Goal: Task Accomplishment & Management: Manage account settings

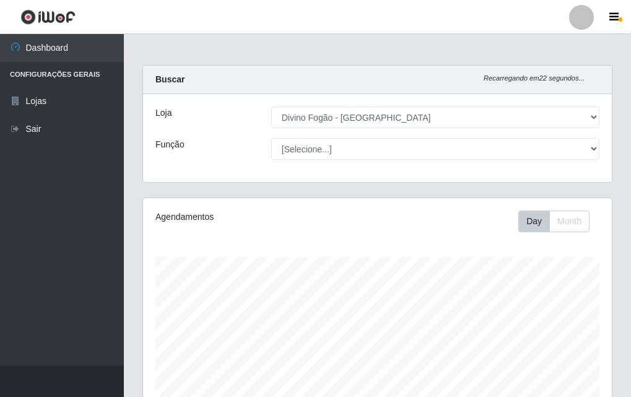
select select "499"
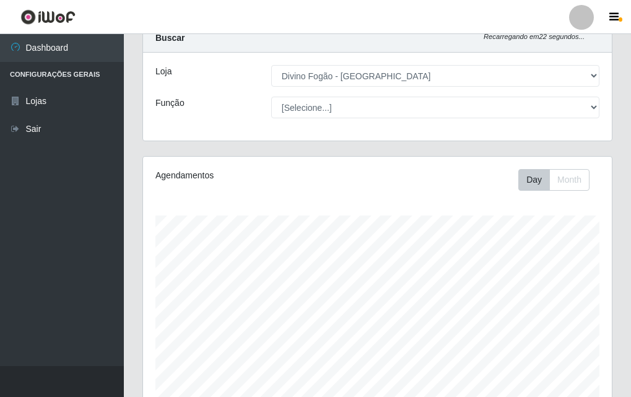
scroll to position [257, 469]
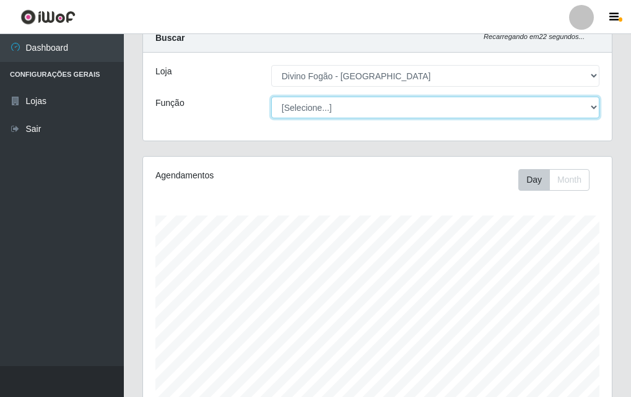
click at [326, 103] on select "[Selecione...] ASG ASG + ASG ++ Auxiliar de Cozinha Auxiliar de Cozinha + Auxil…" at bounding box center [435, 108] width 328 height 22
click at [271, 97] on select "[Selecione...] ASG ASG + ASG ++ Auxiliar de Cozinha Auxiliar de Cozinha + Auxil…" at bounding box center [435, 108] width 328 height 22
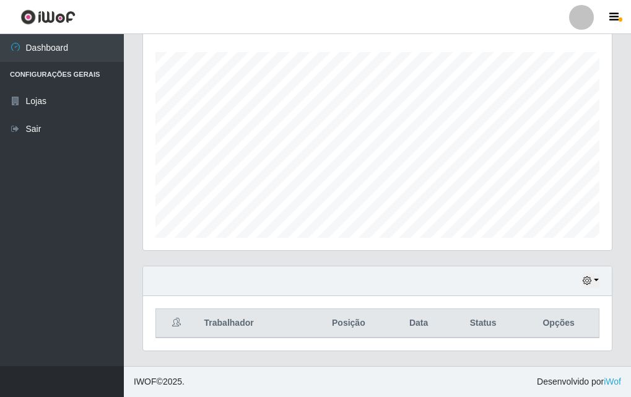
scroll to position [0, 0]
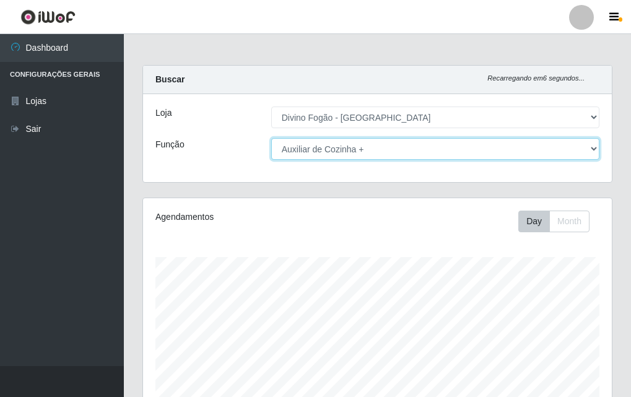
click at [371, 144] on select "[Selecione...] ASG ASG + ASG ++ Auxiliar de Cozinha Auxiliar de Cozinha + Auxil…" at bounding box center [435, 149] width 328 height 22
click at [378, 153] on select "[Selecione...] ASG ASG + ASG ++ Auxiliar de Cozinha Auxiliar de Cozinha + Auxil…" at bounding box center [435, 149] width 328 height 22
click at [271, 138] on select "[Selecione...] ASG ASG + ASG ++ Auxiliar de Cozinha Auxiliar de Cozinha + Auxil…" at bounding box center [435, 149] width 328 height 22
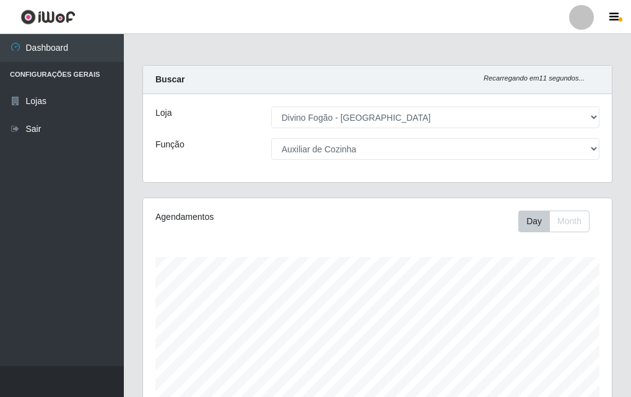
click at [365, 239] on div "Agendamentos Day Month 12/08 Agendamentos 12" at bounding box center [377, 326] width 469 height 257
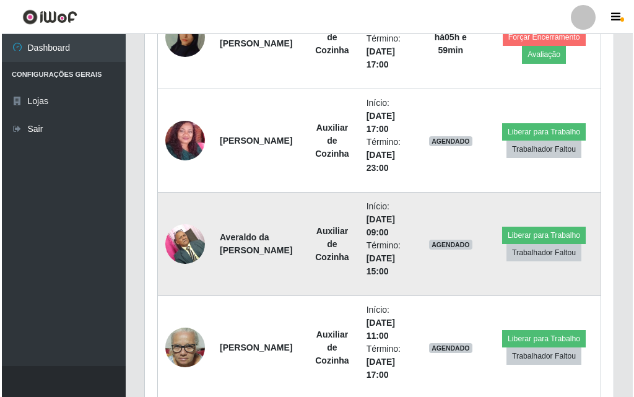
scroll to position [496, 0]
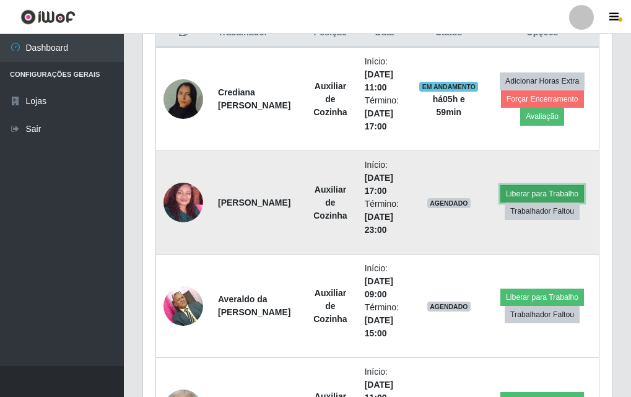
click at [536, 193] on button "Liberar para Trabalho" at bounding box center [543, 193] width 84 height 17
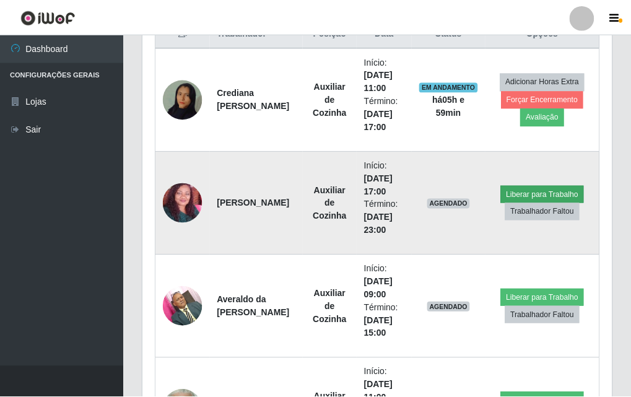
scroll to position [257, 463]
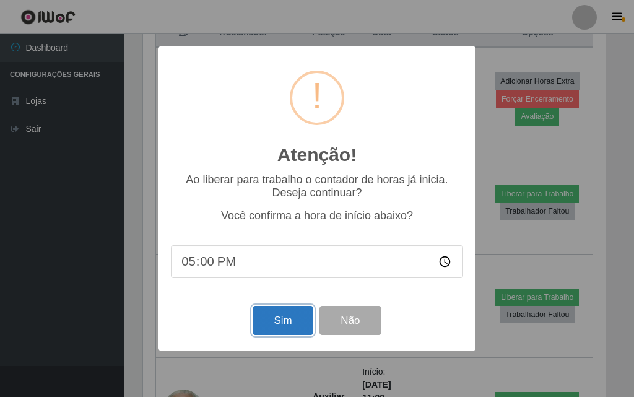
click at [289, 321] on button "Sim" at bounding box center [283, 320] width 60 height 29
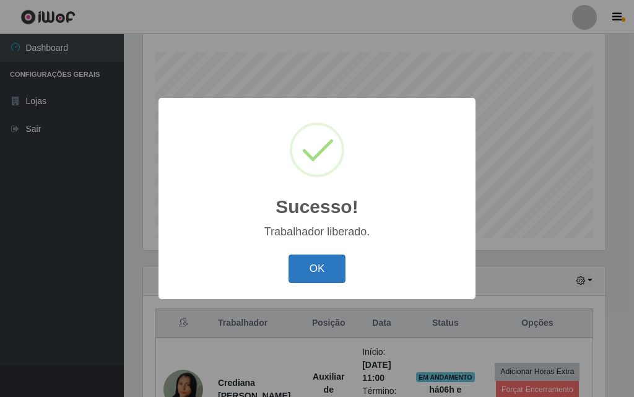
click at [311, 265] on button "OK" at bounding box center [318, 269] width 58 height 29
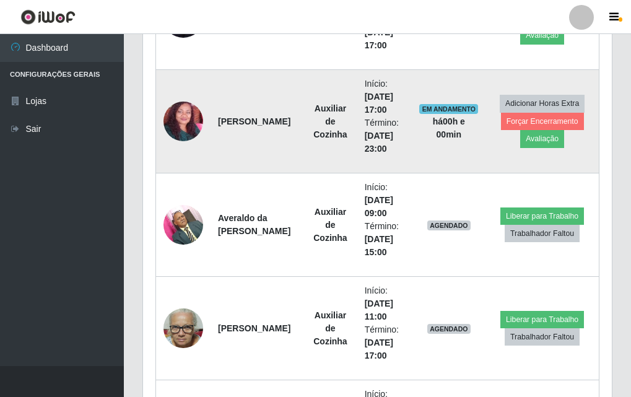
scroll to position [453, 0]
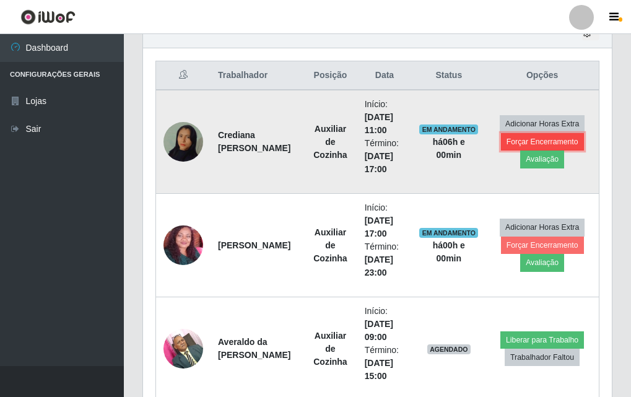
click at [541, 141] on button "Forçar Encerramento" at bounding box center [542, 141] width 83 height 17
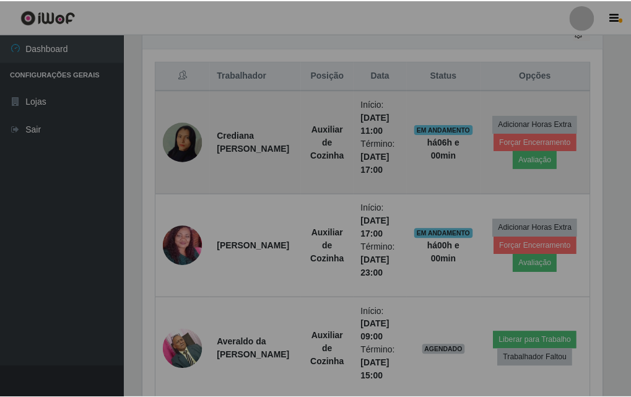
scroll to position [257, 469]
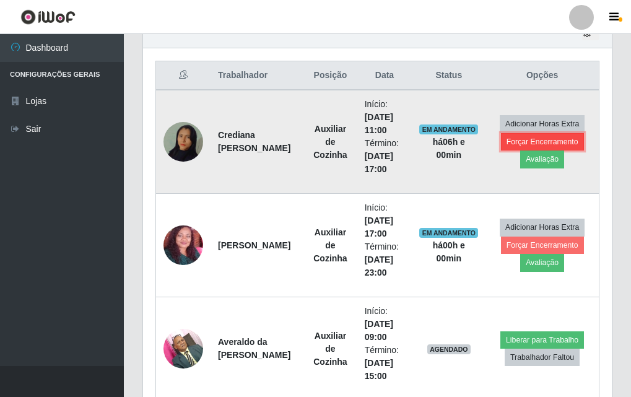
click at [514, 139] on button "Forçar Encerramento" at bounding box center [542, 141] width 83 height 17
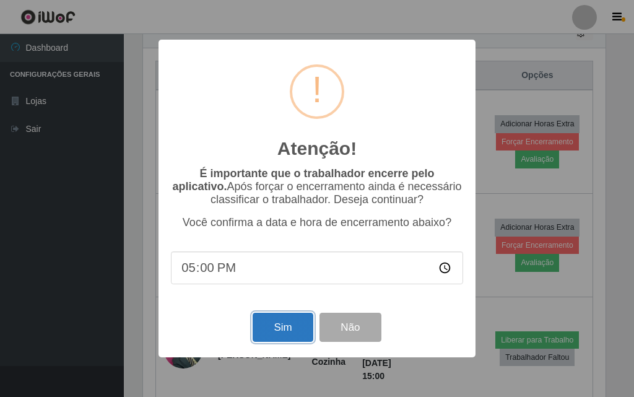
drag, startPoint x: 289, startPoint y: 331, endPoint x: 260, endPoint y: 248, distance: 87.8
click at [287, 331] on button "Sim" at bounding box center [283, 327] width 60 height 29
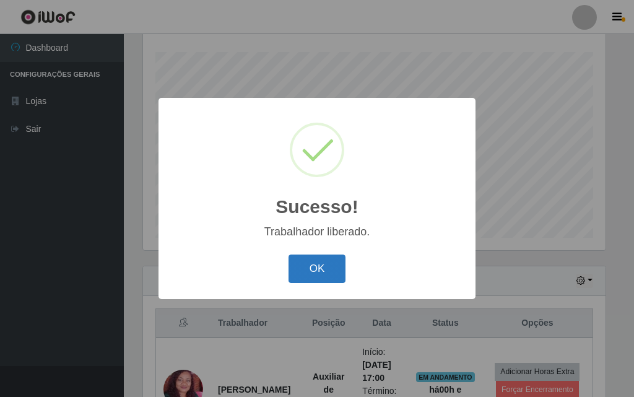
click at [325, 268] on button "OK" at bounding box center [318, 269] width 58 height 29
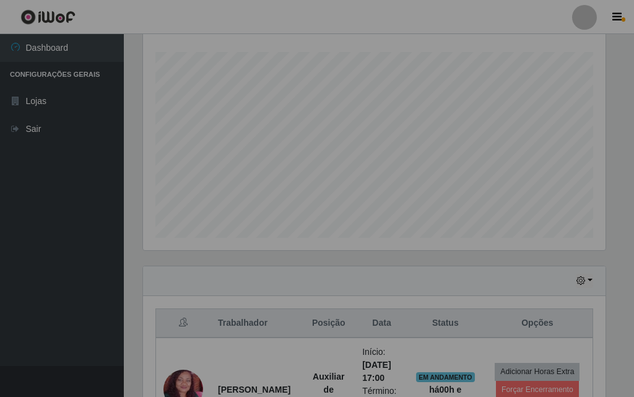
click at [325, 268] on div "Sucesso! × Trabalhador liberado. OK Cancel" at bounding box center [317, 198] width 634 height 397
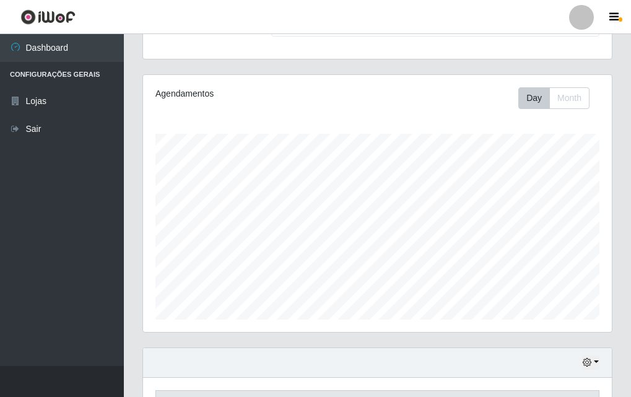
scroll to position [0, 0]
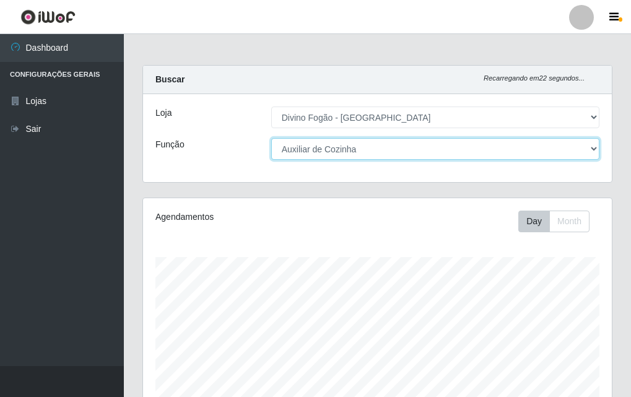
click at [401, 150] on select "[Selecione...] ASG ASG + ASG ++ Auxiliar de Cozinha Auxiliar de Cozinha + Auxil…" at bounding box center [435, 149] width 328 height 22
select select "17"
click at [271, 138] on select "[Selecione...] ASG ASG + ASG ++ Auxiliar de Cozinha Auxiliar de Cozinha + Auxil…" at bounding box center [435, 149] width 328 height 22
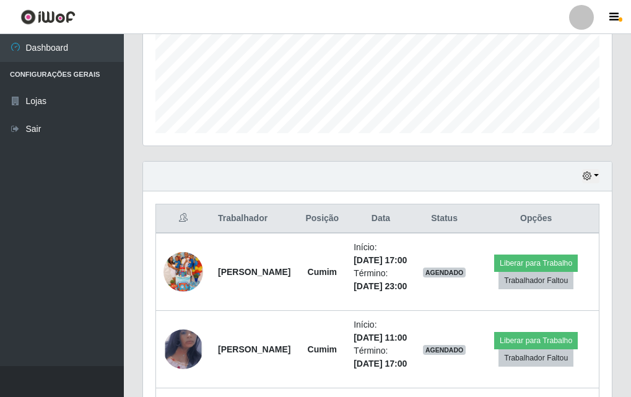
scroll to position [372, 0]
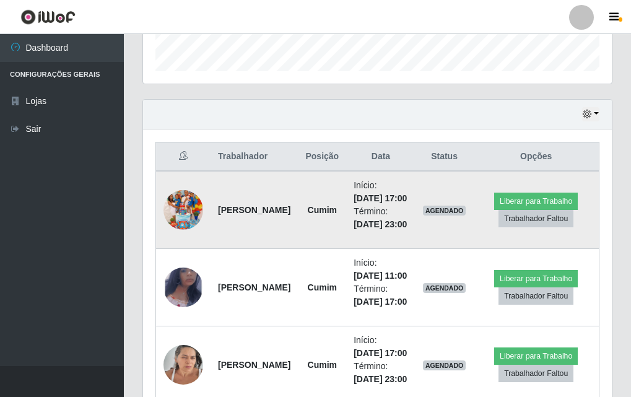
click at [183, 232] on img at bounding box center [184, 210] width 40 height 71
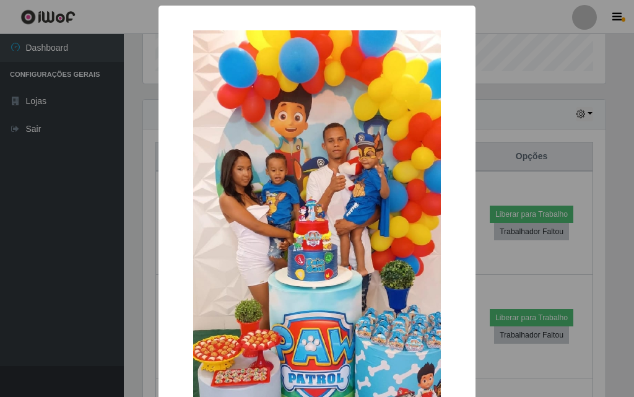
click at [508, 107] on div "× OK Cancel" at bounding box center [317, 198] width 634 height 397
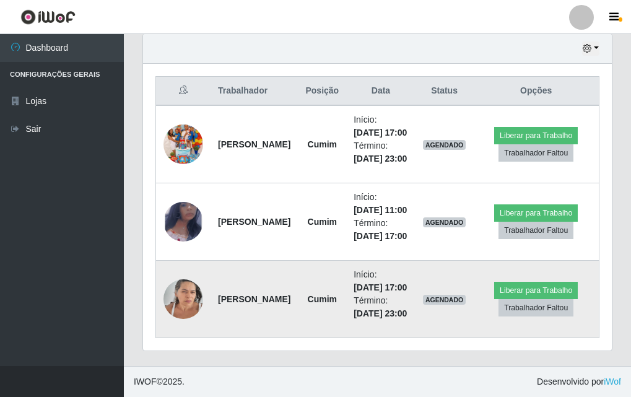
scroll to position [310, 0]
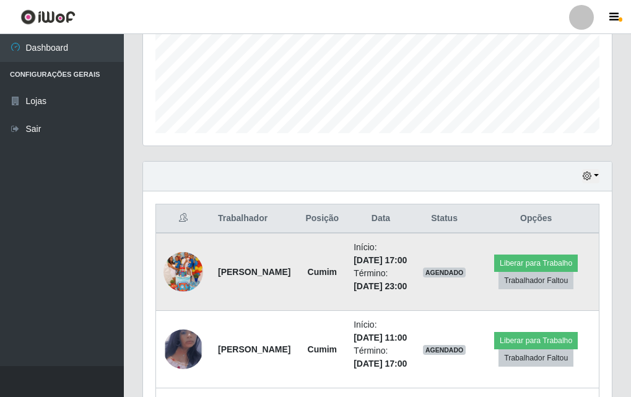
click at [191, 277] on img at bounding box center [184, 272] width 40 height 71
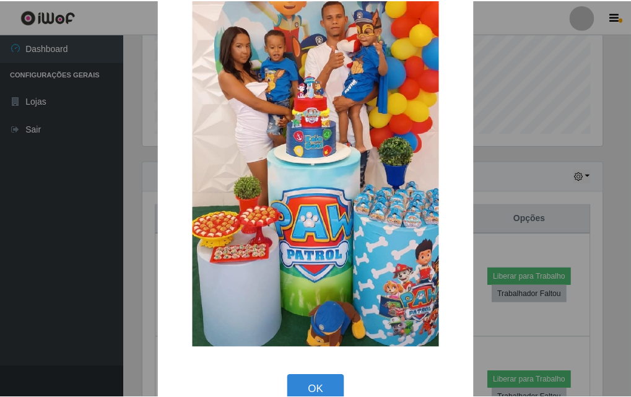
scroll to position [152, 0]
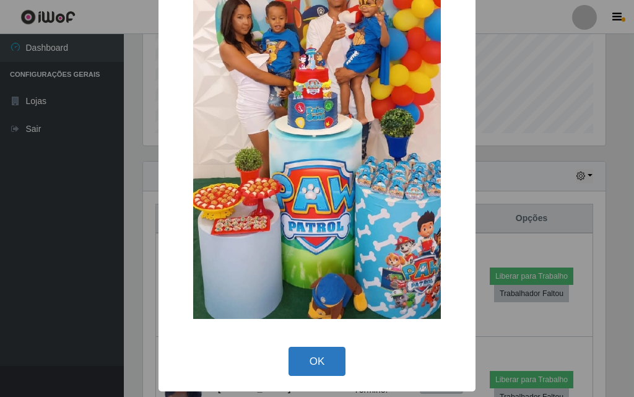
click at [313, 351] on button "OK" at bounding box center [318, 361] width 58 height 29
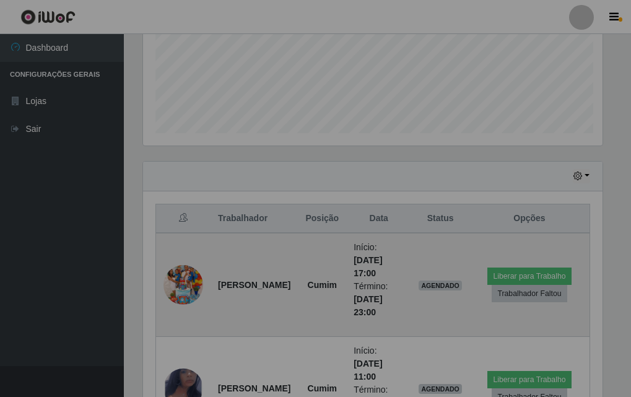
scroll to position [257, 469]
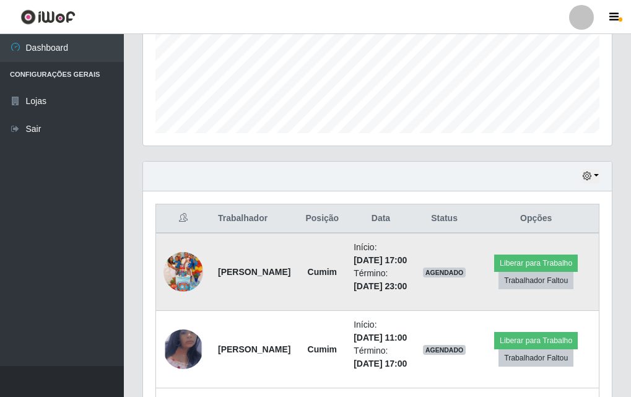
click at [453, 292] on td "AGENDADO" at bounding box center [445, 272] width 58 height 78
drag, startPoint x: 426, startPoint y: 279, endPoint x: 541, endPoint y: 295, distance: 116.3
click at [541, 295] on tr "[PERSON_NAME] Início: [DATE] 17:00 Término: [DATE] 23:00 AGENDADO Liberar para …" at bounding box center [378, 272] width 444 height 78
click at [446, 293] on td "AGENDADO" at bounding box center [445, 272] width 58 height 78
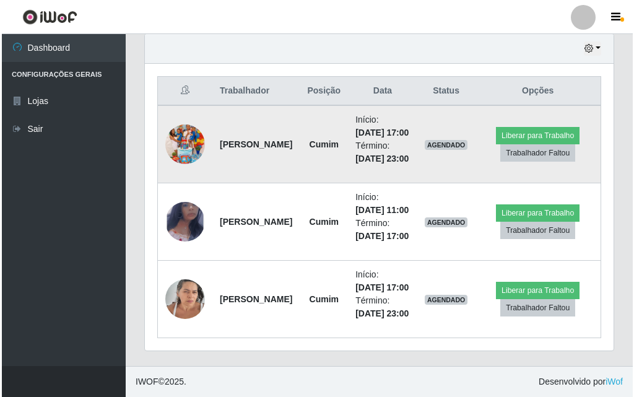
scroll to position [434, 0]
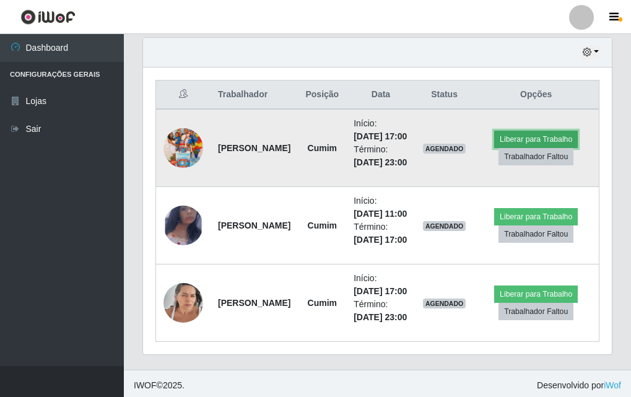
click at [564, 148] on button "Liberar para Trabalho" at bounding box center [536, 139] width 84 height 17
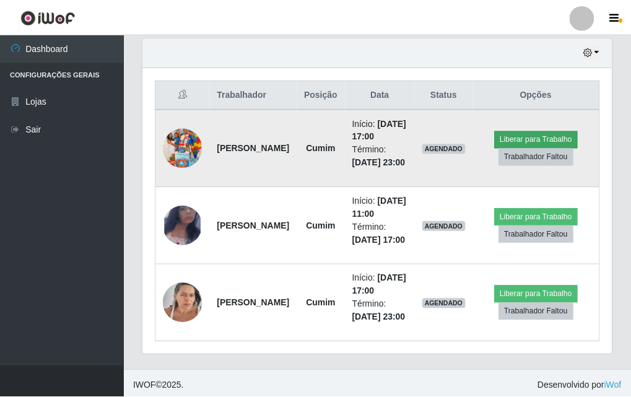
scroll to position [257, 463]
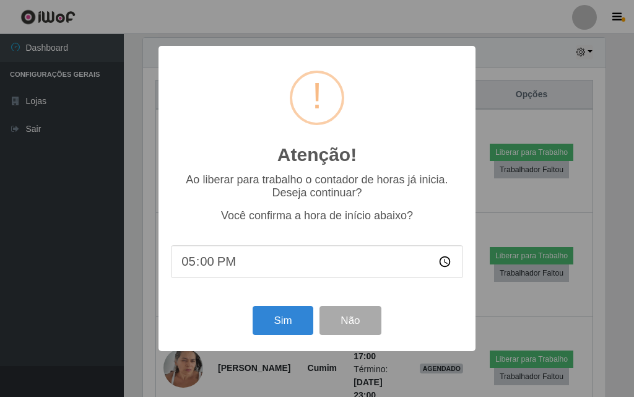
click at [252, 260] on input "17:00" at bounding box center [317, 261] width 292 height 33
click at [249, 263] on input "17:00" at bounding box center [317, 261] width 292 height 33
click at [225, 265] on input "17:00" at bounding box center [317, 261] width 292 height 33
click at [442, 266] on input "17:00" at bounding box center [317, 261] width 292 height 33
type input "17:26"
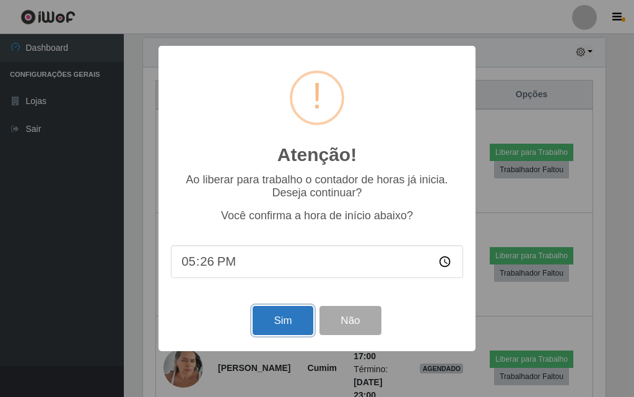
click at [272, 321] on button "Sim" at bounding box center [283, 320] width 60 height 29
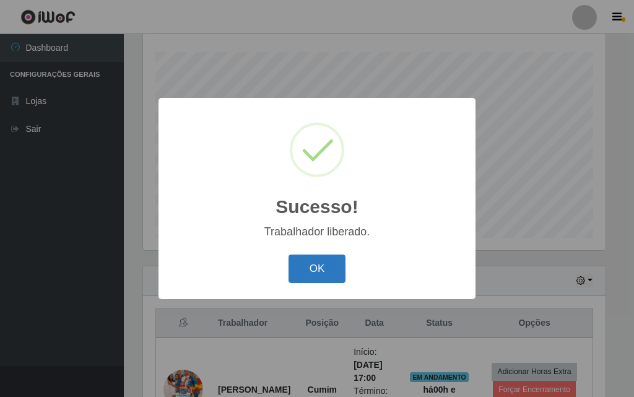
click at [302, 271] on button "OK" at bounding box center [318, 269] width 58 height 29
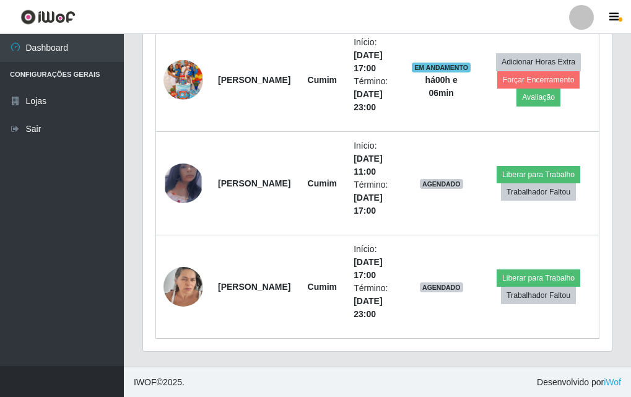
scroll to position [515, 0]
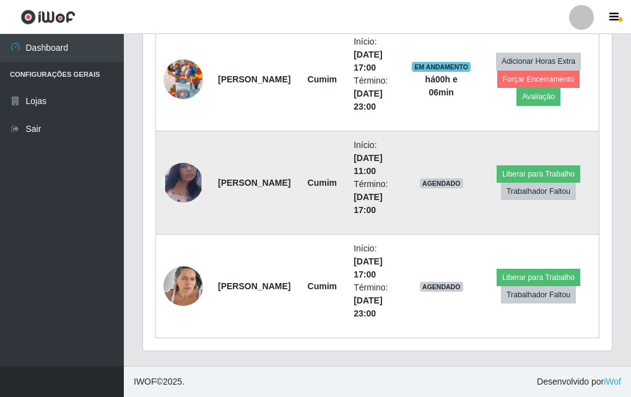
click at [188, 187] on img at bounding box center [184, 183] width 40 height 64
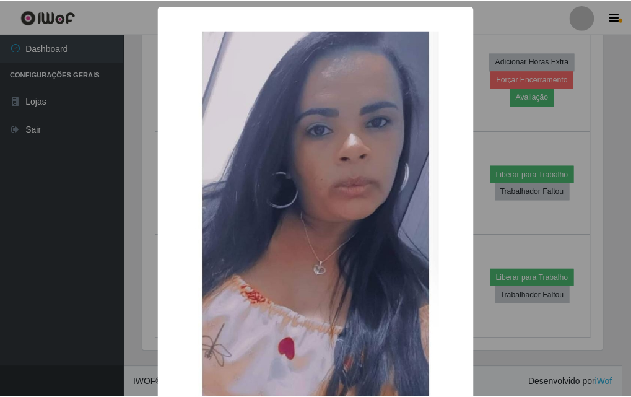
scroll to position [115, 0]
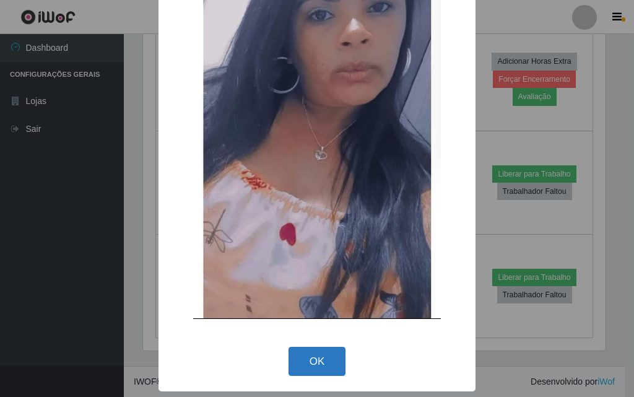
click at [339, 363] on button "OK" at bounding box center [318, 361] width 58 height 29
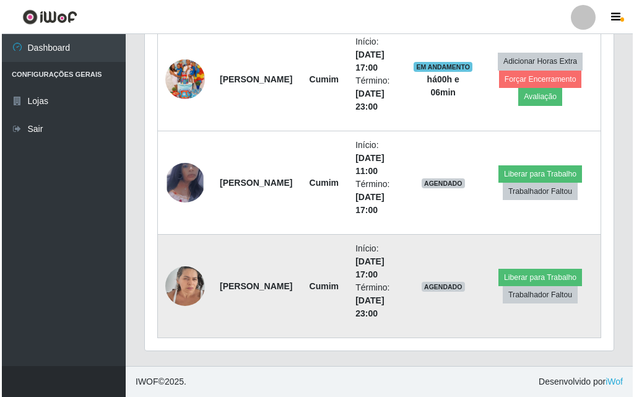
scroll to position [257, 469]
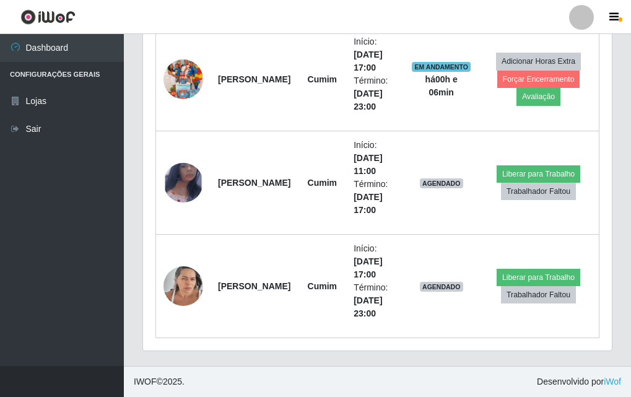
click at [146, 289] on div "Trabalhador Posição Data Status Opções [PERSON_NAME] Início: [DATE] 17:00 Térmi…" at bounding box center [377, 168] width 469 height 365
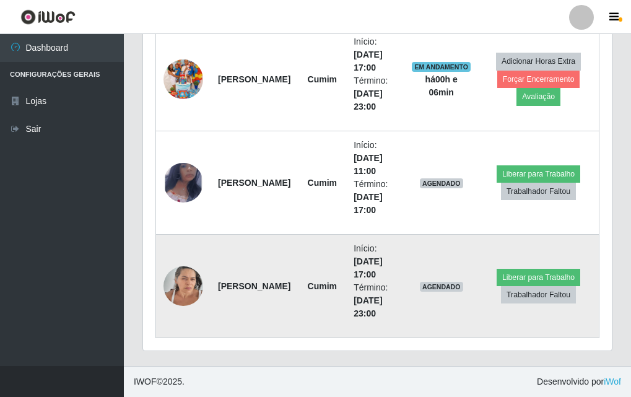
click at [203, 266] on td at bounding box center [183, 286] width 55 height 103
click at [194, 276] on img at bounding box center [184, 286] width 40 height 53
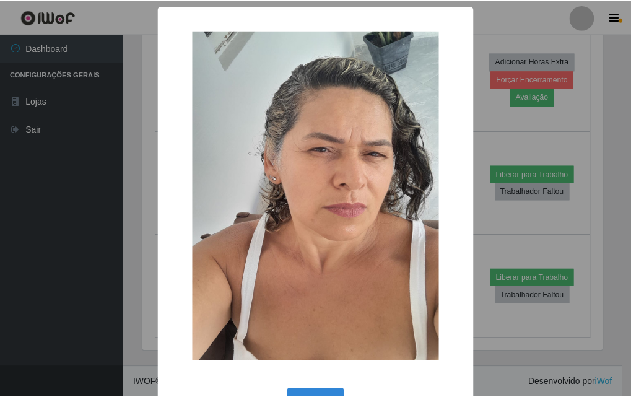
scroll to position [42, 0]
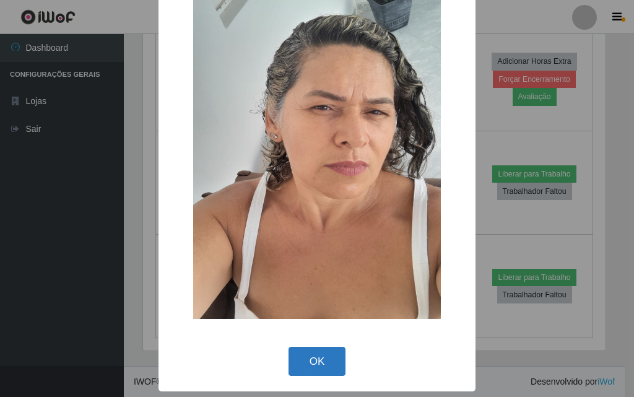
click at [297, 351] on button "OK" at bounding box center [318, 361] width 58 height 29
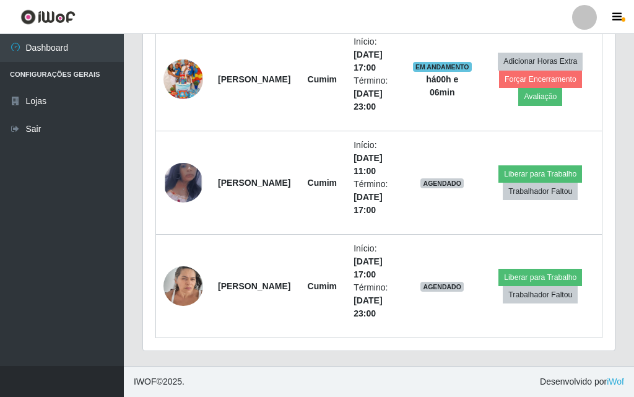
scroll to position [257, 469]
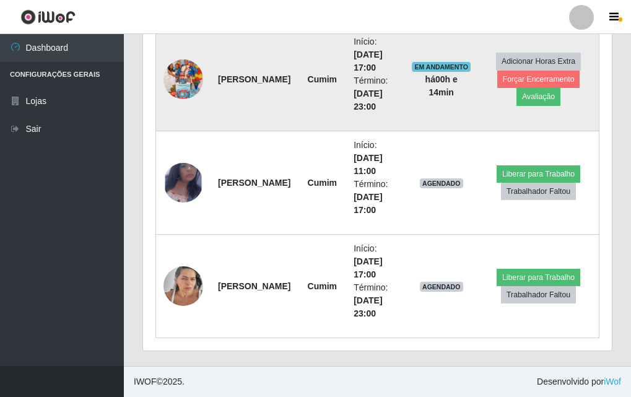
click at [188, 65] on img at bounding box center [184, 79] width 40 height 71
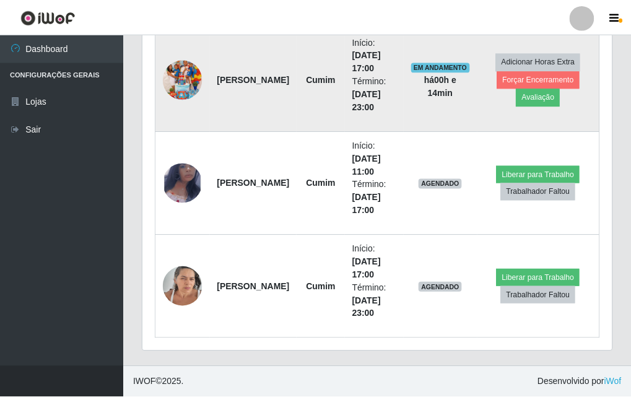
scroll to position [257, 463]
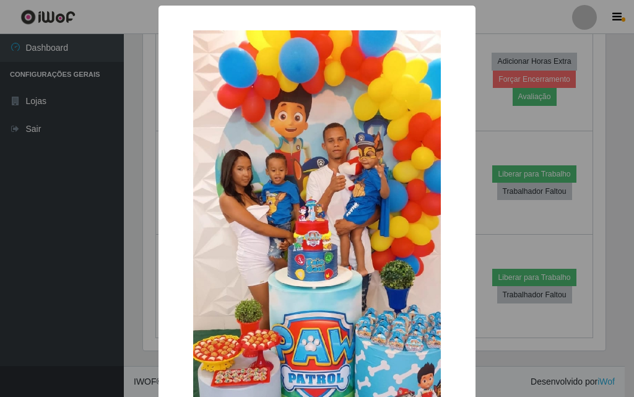
click at [497, 14] on div "× OK Cancel" at bounding box center [317, 198] width 634 height 397
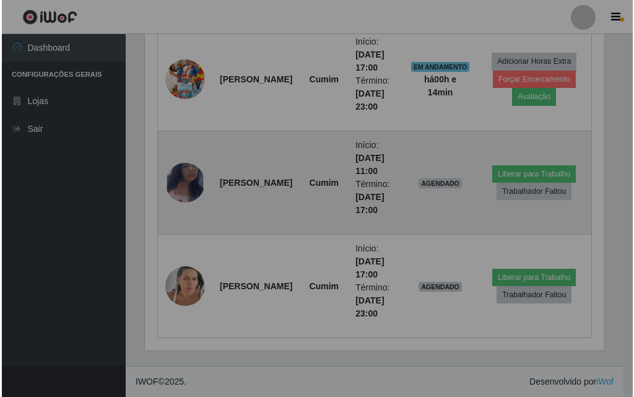
scroll to position [257, 469]
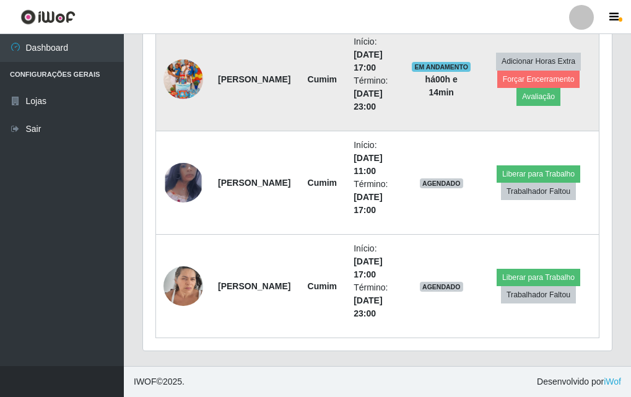
click at [190, 84] on img at bounding box center [184, 79] width 40 height 71
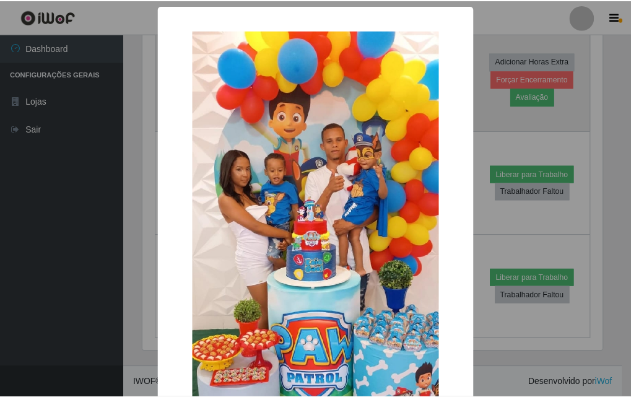
scroll to position [257, 463]
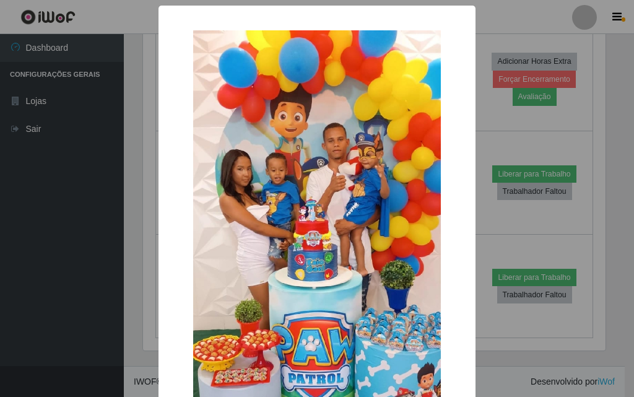
click at [514, 14] on div "× OK Cancel" at bounding box center [317, 198] width 634 height 397
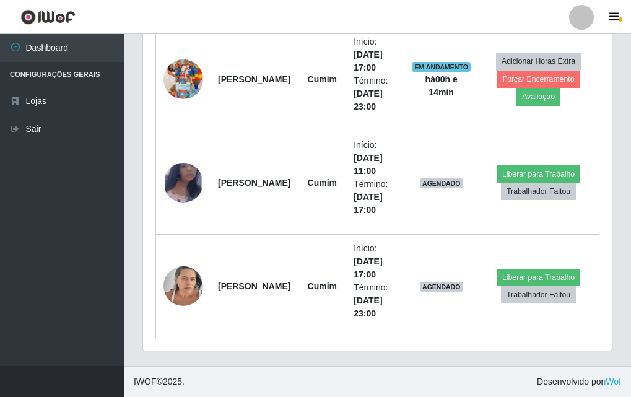
scroll to position [257, 469]
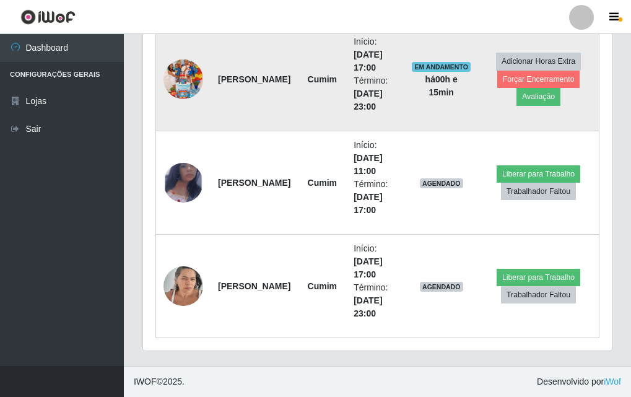
click at [177, 87] on img at bounding box center [184, 79] width 40 height 71
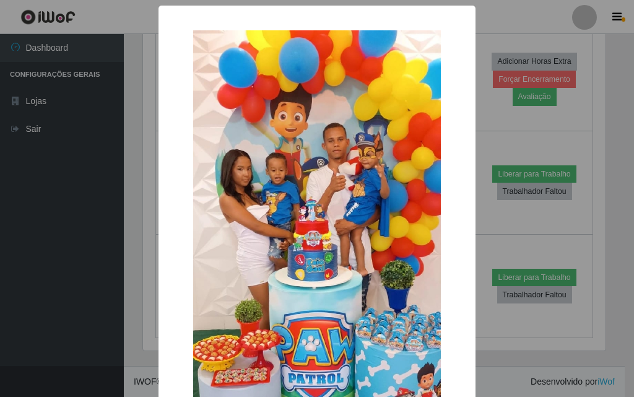
click at [106, 244] on div "× OK Cancel" at bounding box center [317, 198] width 634 height 397
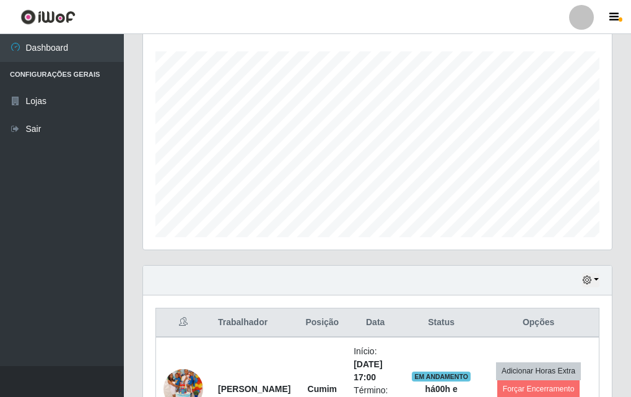
scroll to position [453, 0]
